Goal: Register for event/course

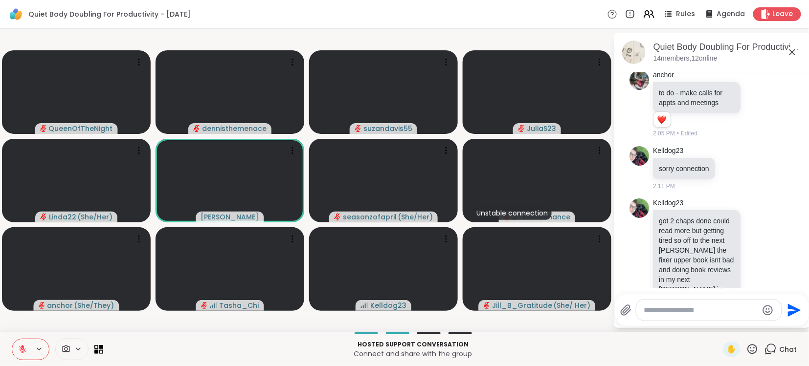
click at [549, 341] on p "Hosted support conversation" at bounding box center [413, 345] width 608 height 9
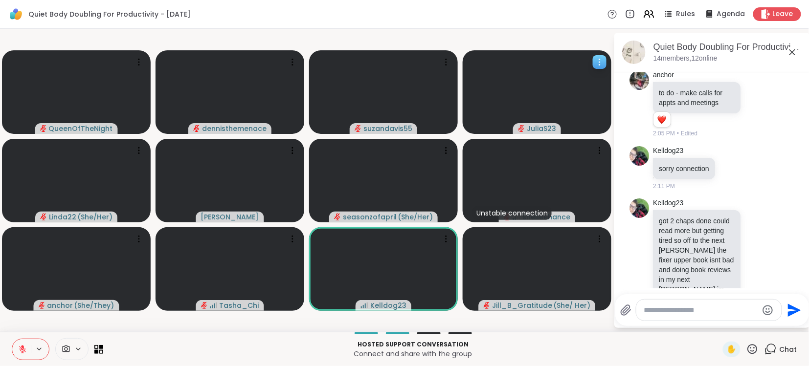
click at [523, 96] on video at bounding box center [537, 92] width 149 height 84
click at [733, 162] on div at bounding box center [732, 168] width 9 height 12
click at [638, 88] on div "anchor to do - make calls for appts and meetings 1 1 2:05 PM • Edited" at bounding box center [712, 105] width 164 height 76
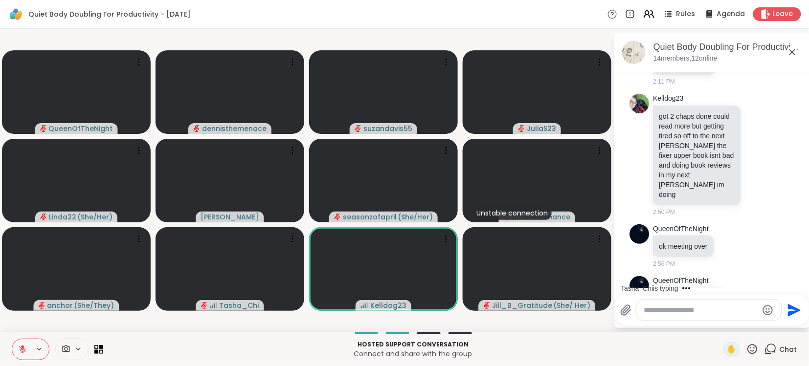
scroll to position [1925, 0]
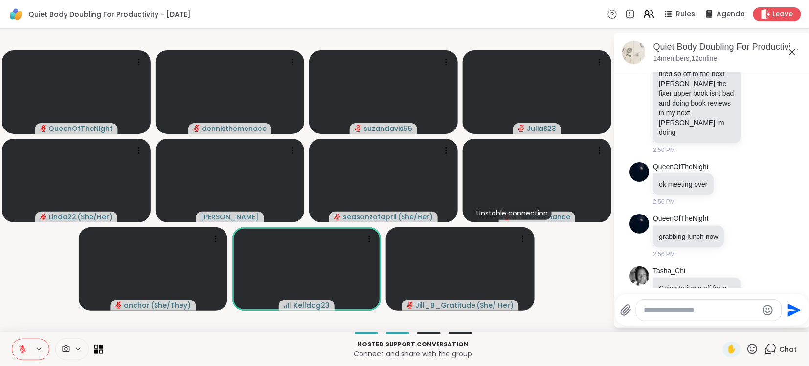
click at [721, 307] on textarea "Type your message" at bounding box center [701, 311] width 114 height 10
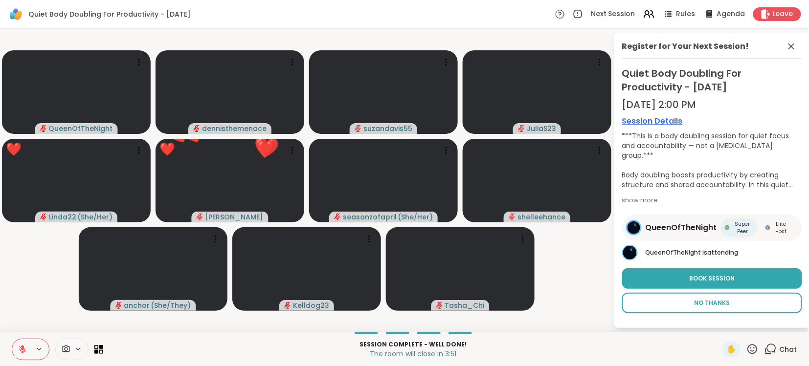
click at [714, 306] on span "No Thanks" at bounding box center [713, 303] width 36 height 9
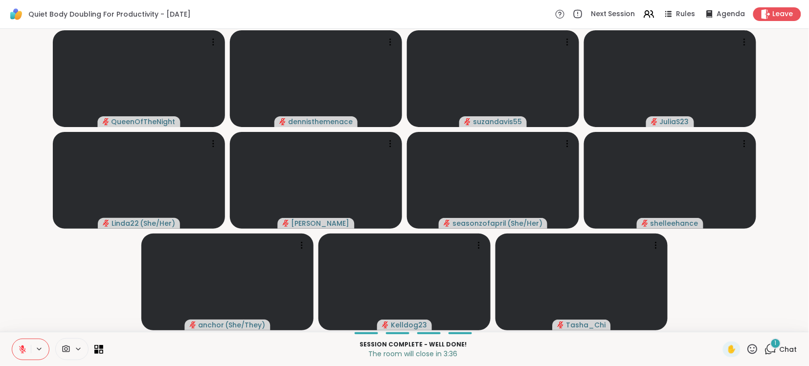
click at [23, 351] on icon at bounding box center [22, 349] width 7 height 7
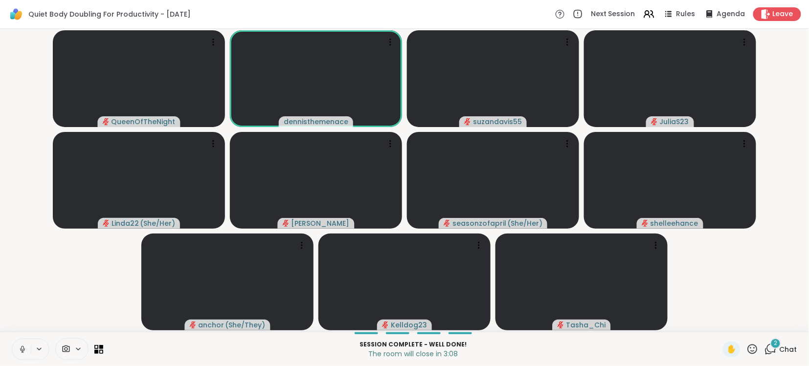
click at [23, 351] on icon at bounding box center [22, 349] width 5 height 3
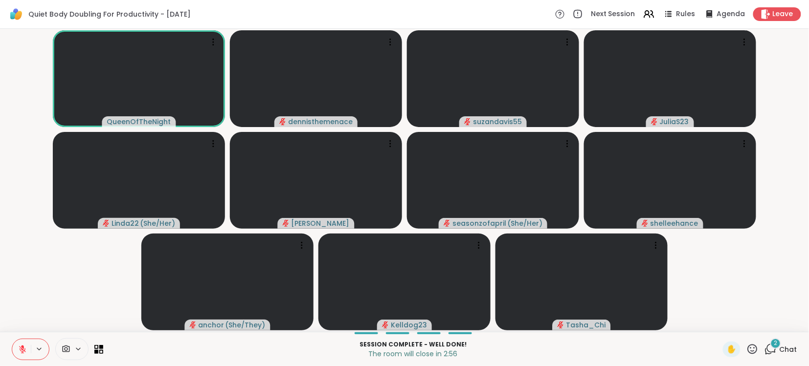
click at [789, 345] on span "Chat" at bounding box center [789, 350] width 18 height 10
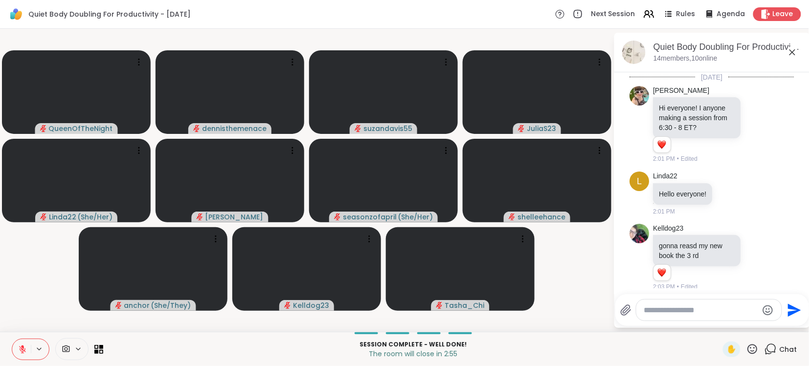
scroll to position [2087, 0]
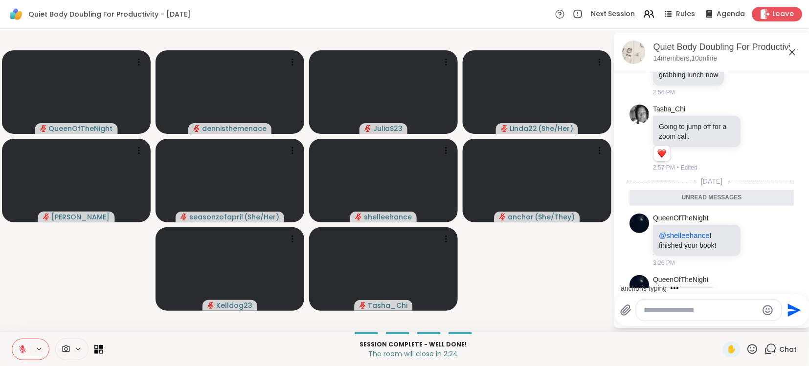
click at [784, 11] on span "Leave" at bounding box center [784, 14] width 22 height 10
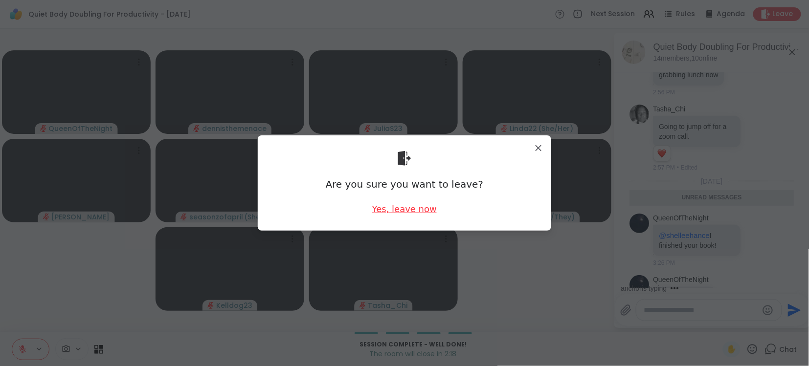
click at [408, 210] on div "Yes, leave now" at bounding box center [404, 209] width 65 height 12
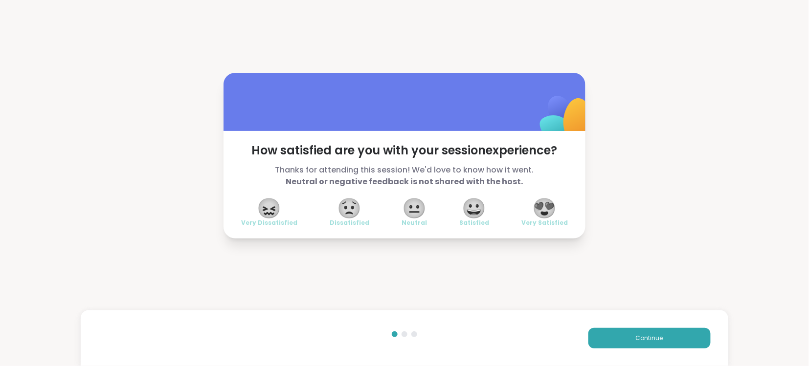
click at [546, 209] on span "😍" at bounding box center [545, 209] width 24 height 18
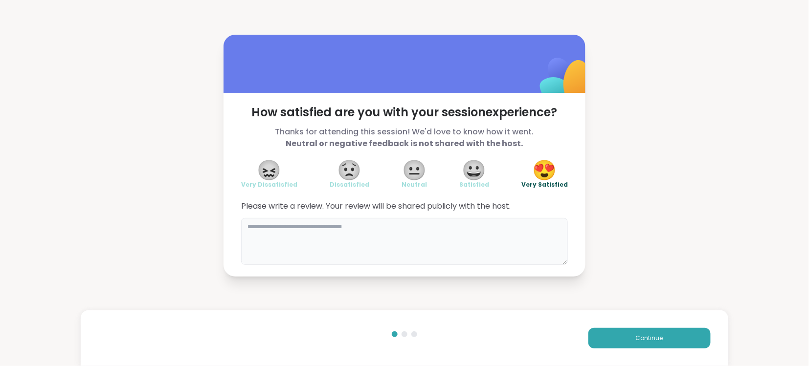
click at [459, 225] on textarea at bounding box center [404, 241] width 327 height 47
click at [306, 127] on span "Thanks for attending this session! We'd love to know how it went. Neutral or ne…" at bounding box center [404, 137] width 327 height 23
click at [293, 232] on textarea "*******" at bounding box center [404, 241] width 327 height 47
type textarea "*"
type textarea "******"
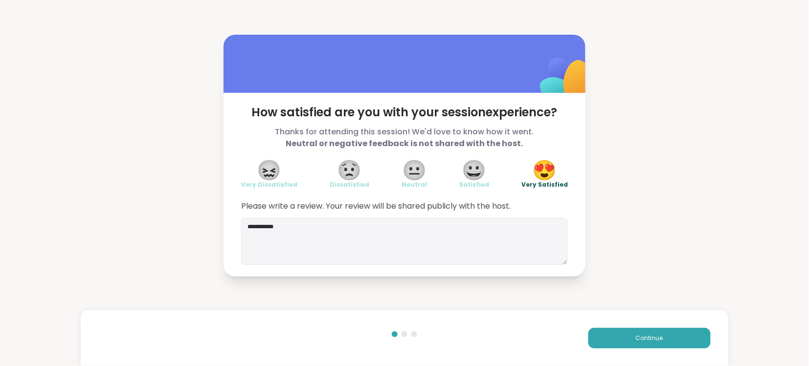
click at [440, 298] on div "**********" at bounding box center [404, 156] width 809 height 312
click at [297, 227] on textarea "**********" at bounding box center [404, 241] width 327 height 47
type textarea "**********"
click at [656, 337] on span "Continue" at bounding box center [649, 338] width 27 height 9
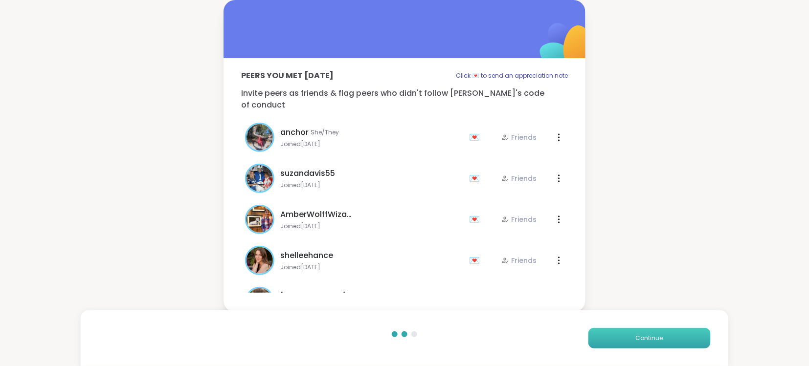
click at [656, 337] on span "Continue" at bounding box center [649, 338] width 27 height 9
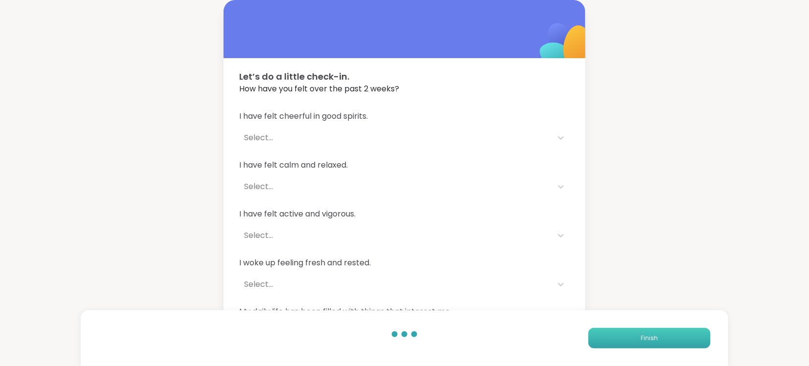
click at [656, 337] on span "Finish" at bounding box center [649, 338] width 17 height 9
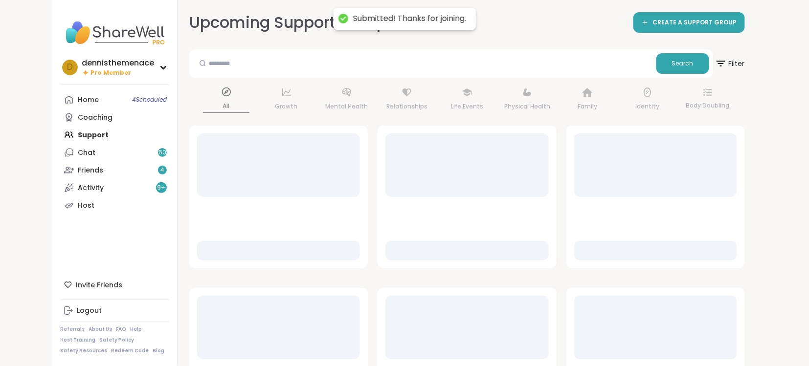
click at [656, 337] on div at bounding box center [655, 328] width 163 height 64
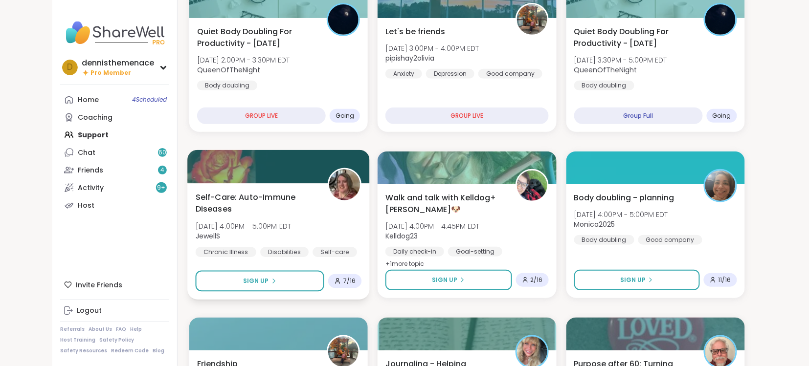
scroll to position [104, 0]
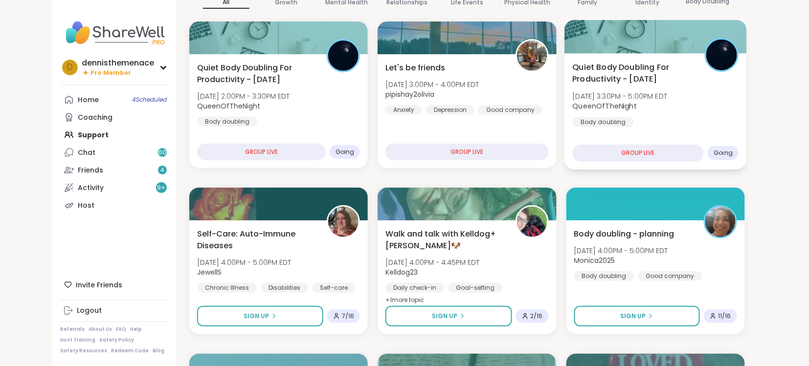
click at [650, 104] on span "QueenOfTheNight" at bounding box center [619, 106] width 95 height 10
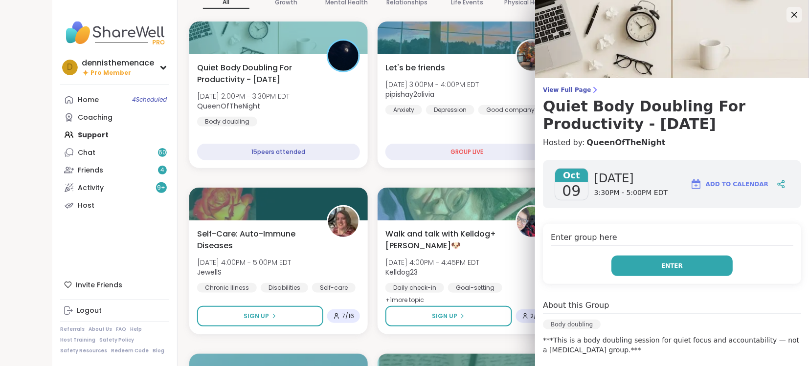
click at [671, 264] on span "Enter" at bounding box center [672, 266] width 22 height 9
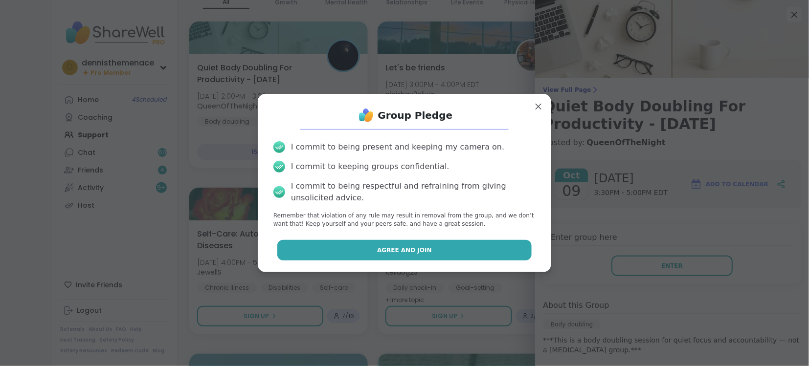
click at [402, 246] on span "Agree and Join" at bounding box center [404, 250] width 55 height 9
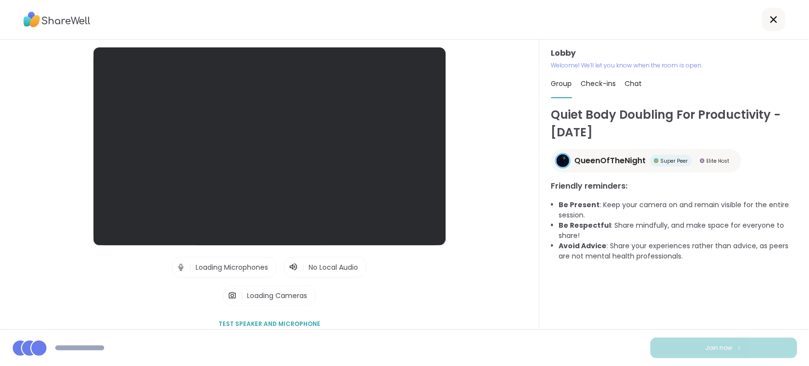
click at [402, 246] on div at bounding box center [269, 146] width 352 height 198
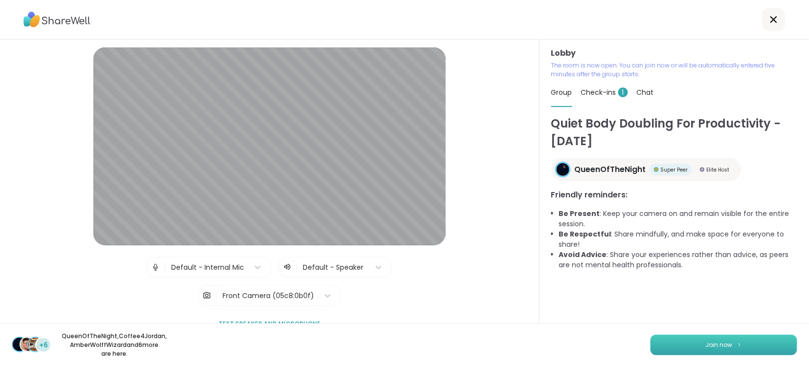
click at [724, 342] on span "Join now" at bounding box center [719, 345] width 27 height 9
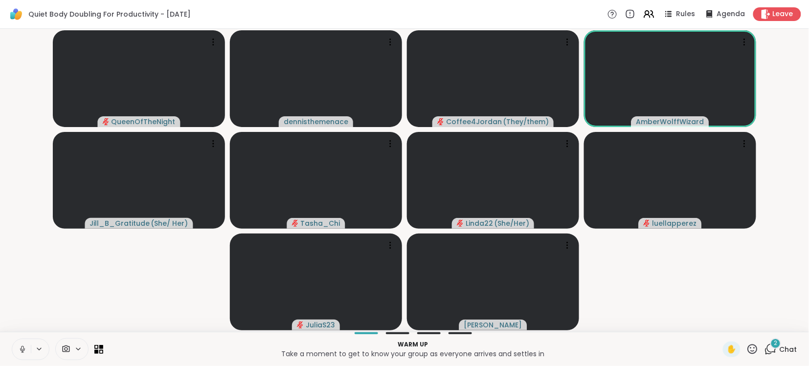
click at [24, 348] on icon at bounding box center [22, 349] width 9 height 9
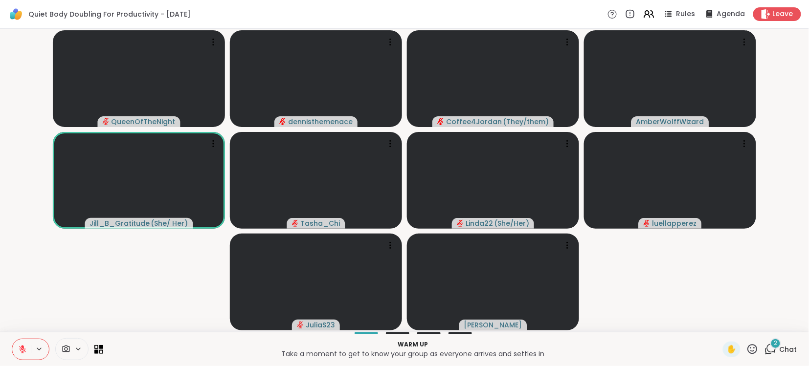
click at [24, 348] on icon at bounding box center [22, 349] width 7 height 7
click at [24, 348] on icon at bounding box center [22, 349] width 9 height 9
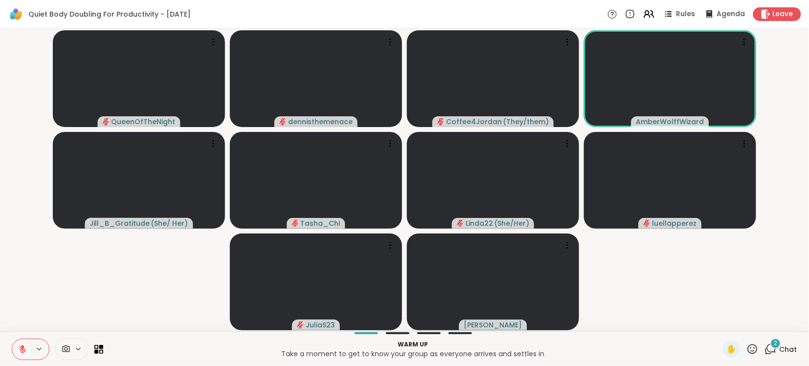
click at [24, 348] on icon at bounding box center [22, 349] width 7 height 7
click at [24, 348] on icon at bounding box center [22, 349] width 9 height 9
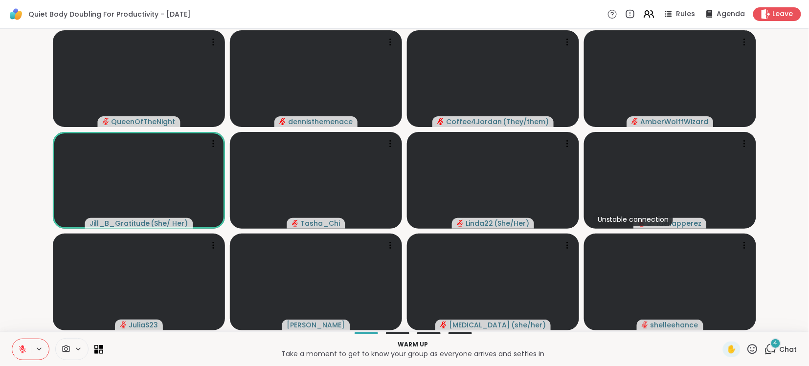
click at [21, 353] on icon at bounding box center [22, 349] width 9 height 9
click at [21, 353] on icon at bounding box center [22, 352] width 2 height 0
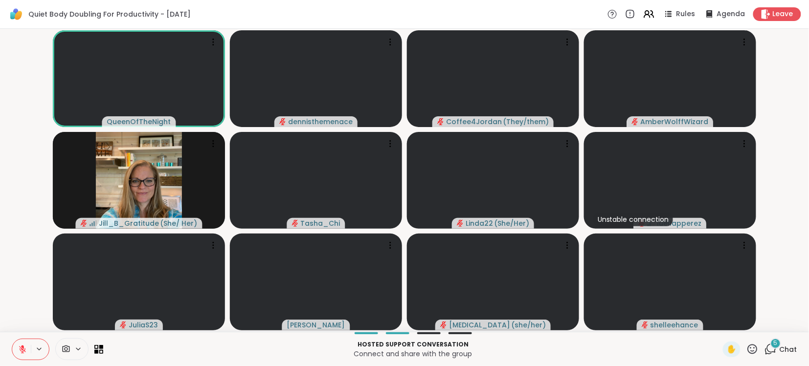
click at [790, 348] on span "Chat" at bounding box center [789, 350] width 18 height 10
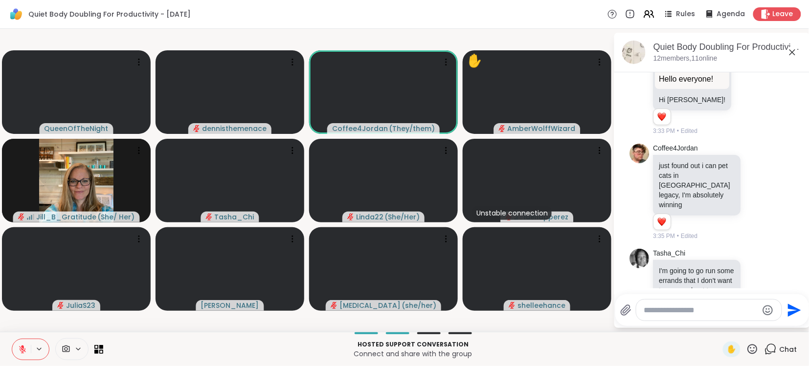
scroll to position [1145, 0]
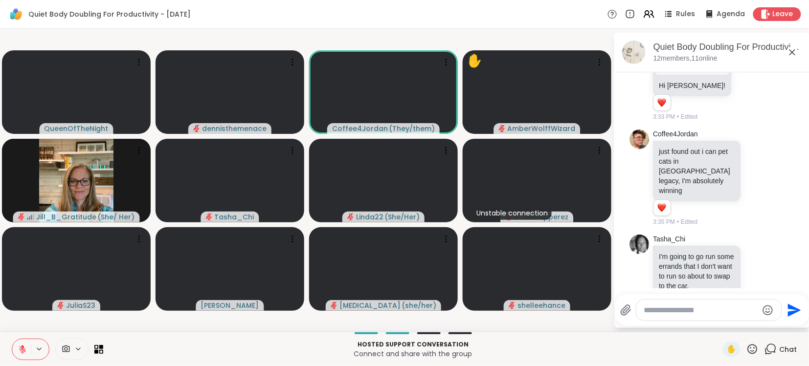
click at [695, 311] on textarea "Type your message" at bounding box center [701, 311] width 114 height 10
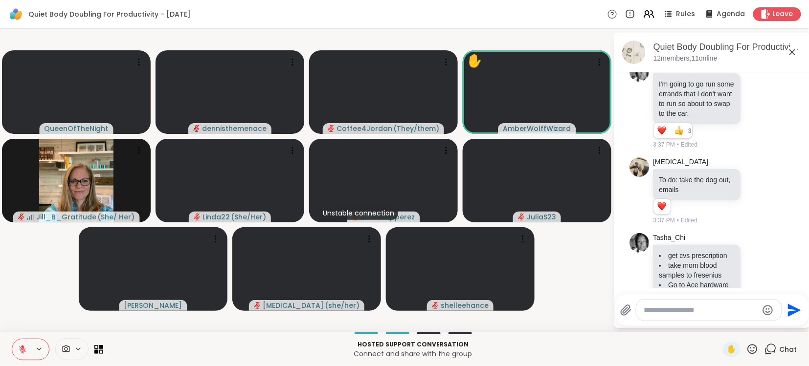
scroll to position [1345, 0]
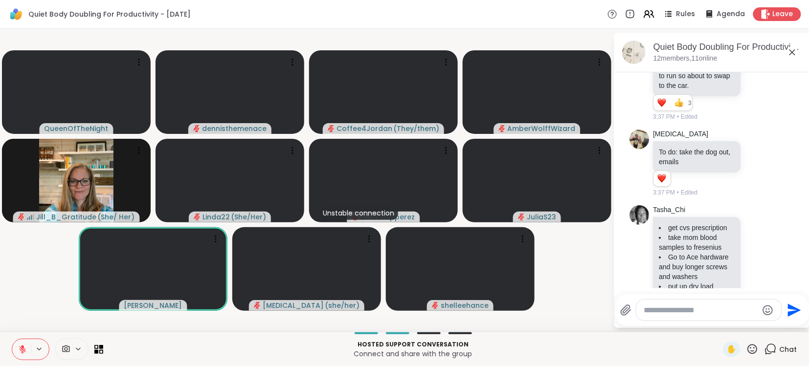
click at [21, 347] on icon at bounding box center [22, 349] width 9 height 9
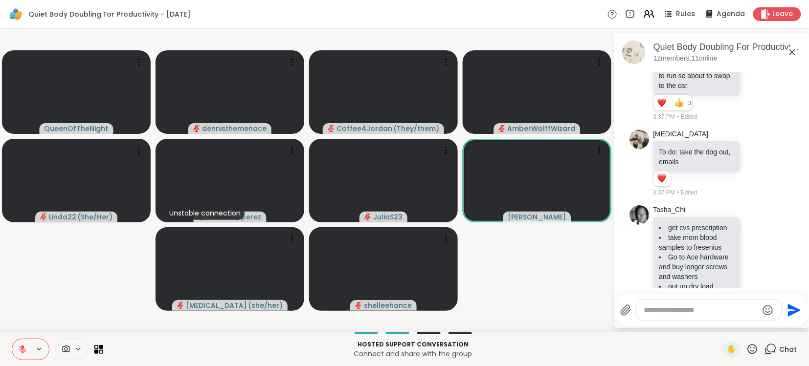
click at [21, 347] on icon at bounding box center [22, 349] width 9 height 9
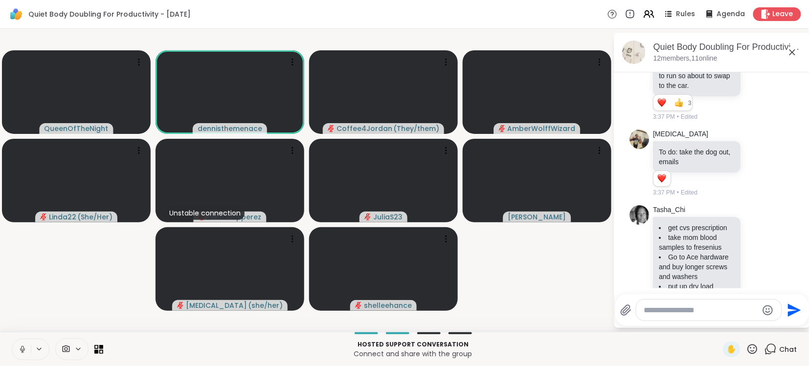
click at [23, 350] on icon at bounding box center [22, 349] width 9 height 9
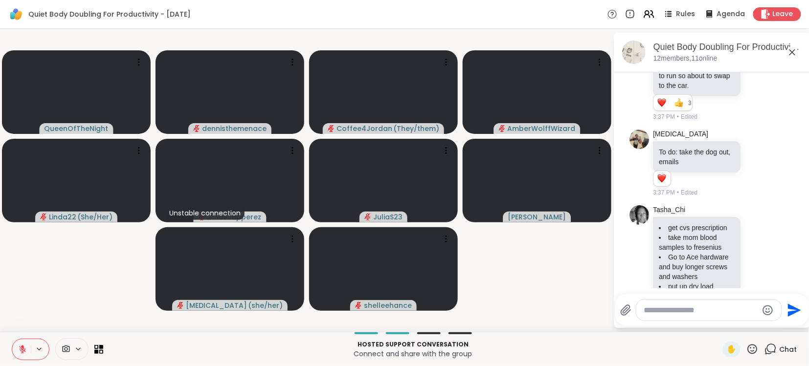
click at [23, 350] on icon at bounding box center [22, 349] width 9 height 9
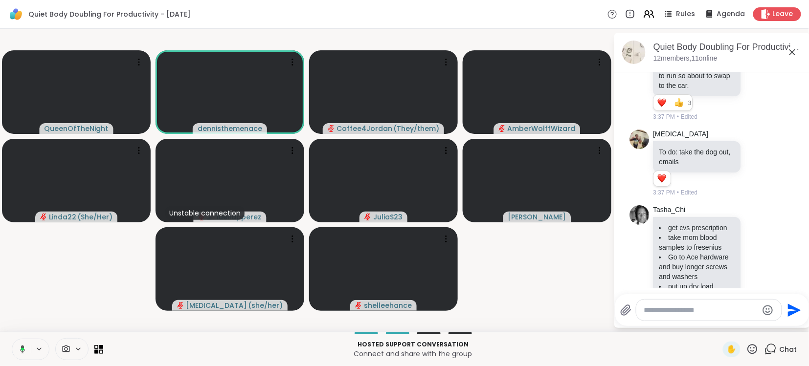
click at [217, 340] on div "Hosted support conversation Connect and share with the group" at bounding box center [413, 350] width 608 height 22
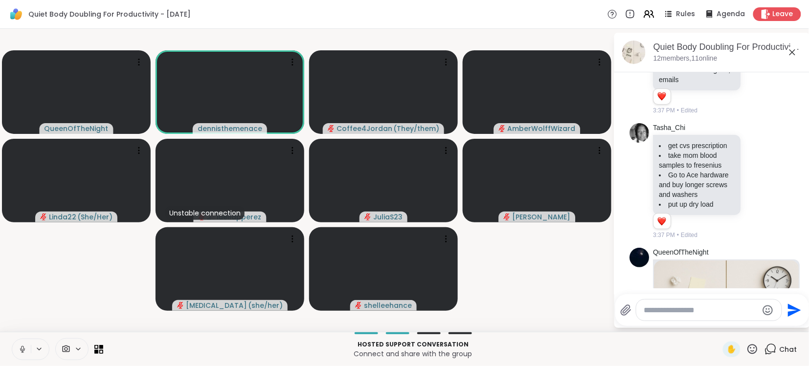
click at [24, 352] on icon at bounding box center [22, 349] width 9 height 9
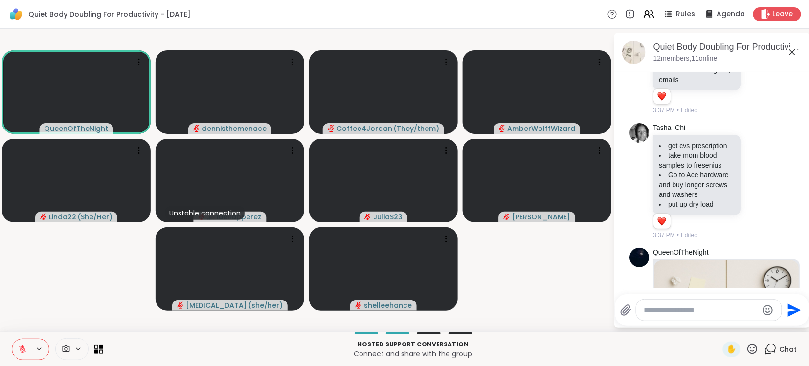
click at [740, 265] on img at bounding box center [727, 322] width 145 height 122
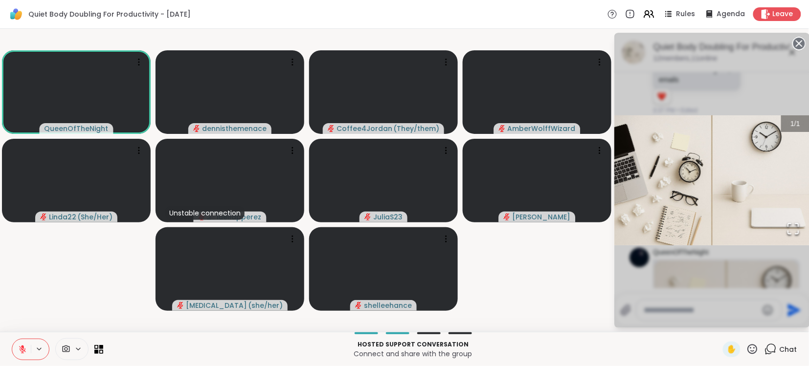
click at [723, 296] on div "1 / 1" at bounding box center [712, 181] width 196 height 296
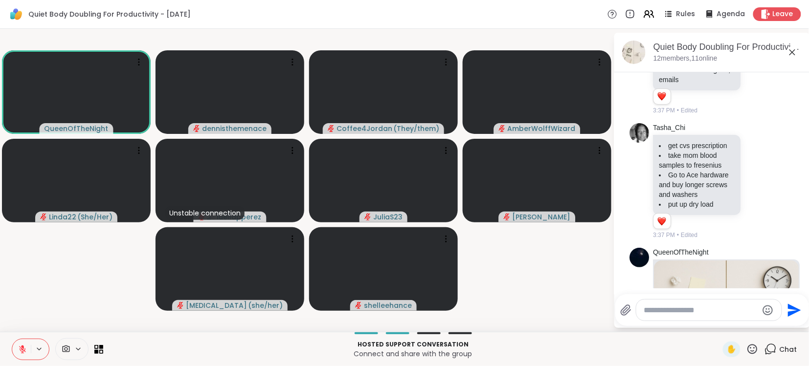
click at [723, 296] on div "Send" at bounding box center [712, 311] width 194 height 32
click at [724, 267] on img at bounding box center [727, 322] width 145 height 122
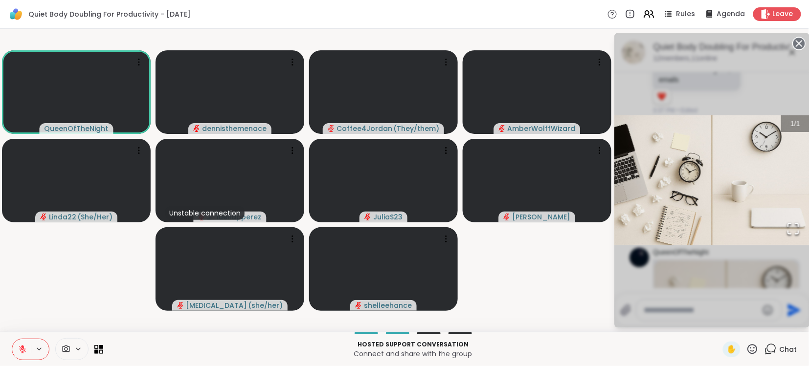
click at [748, 307] on div "1 / 1" at bounding box center [712, 181] width 196 height 296
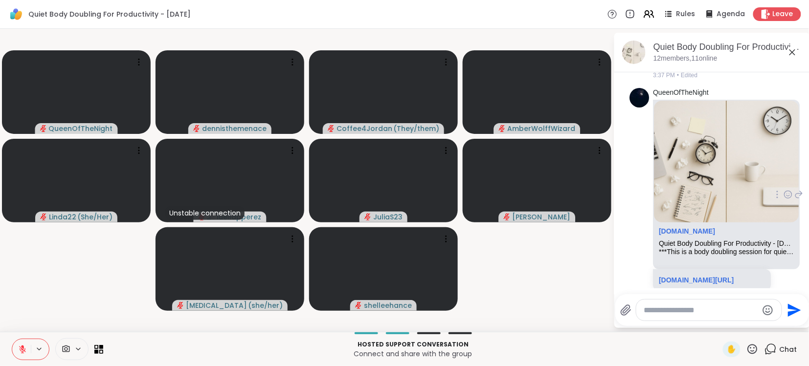
scroll to position [1, 0]
click at [691, 275] on link "sharewellnow.com/session/13814c8a-f517-4d8f-a4fc-c54bb1d74132" at bounding box center [697, 279] width 75 height 8
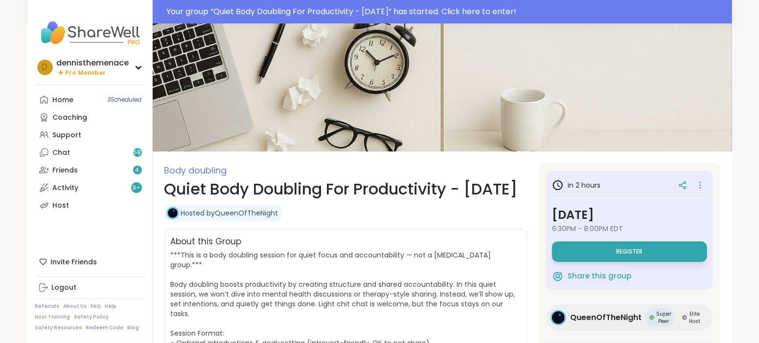
click at [624, 252] on span "Register" at bounding box center [629, 252] width 26 height 8
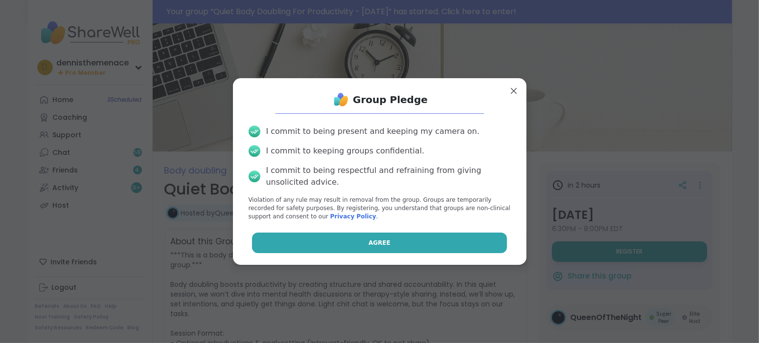
click at [382, 240] on span "Agree" at bounding box center [379, 243] width 22 height 9
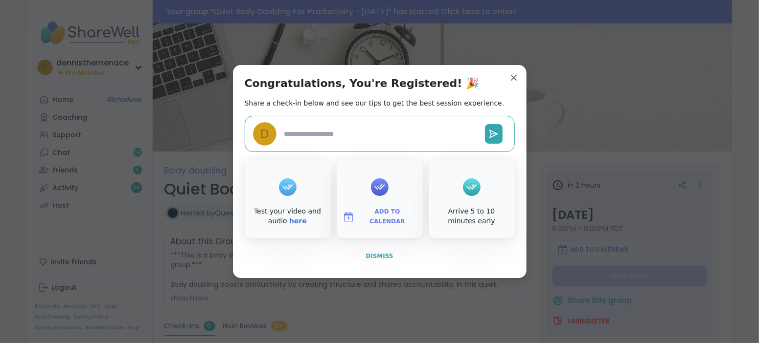
click at [377, 253] on span "Dismiss" at bounding box center [378, 256] width 27 height 7
type textarea "*"
